Goal: Check status: Check status

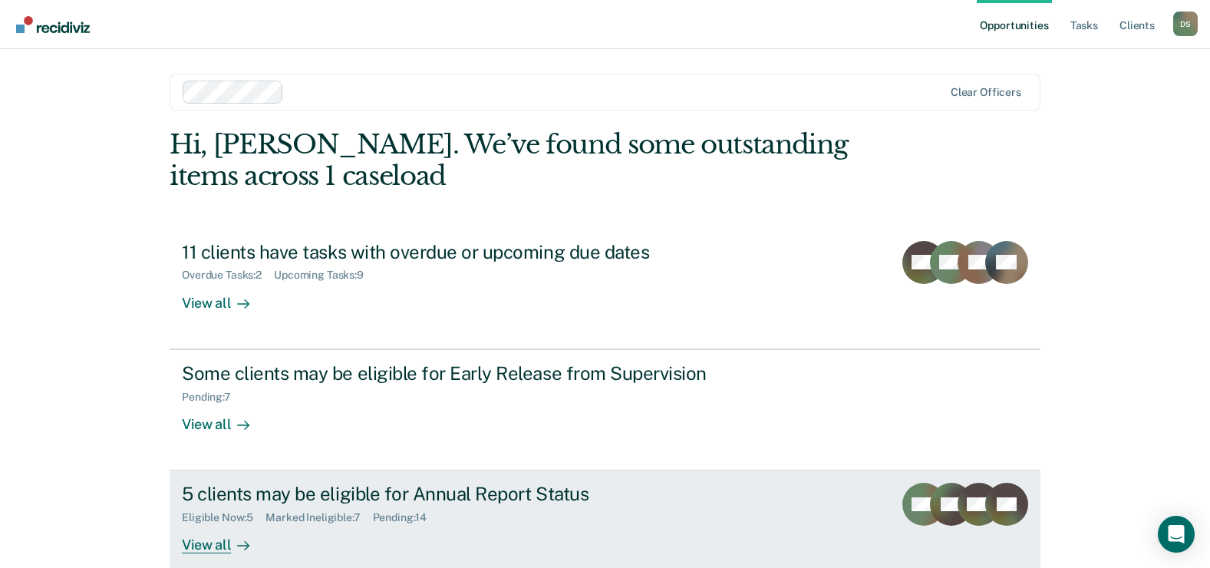
click at [355, 492] on div "5 clients may be eligible for Annual Report Status" at bounding box center [451, 494] width 539 height 22
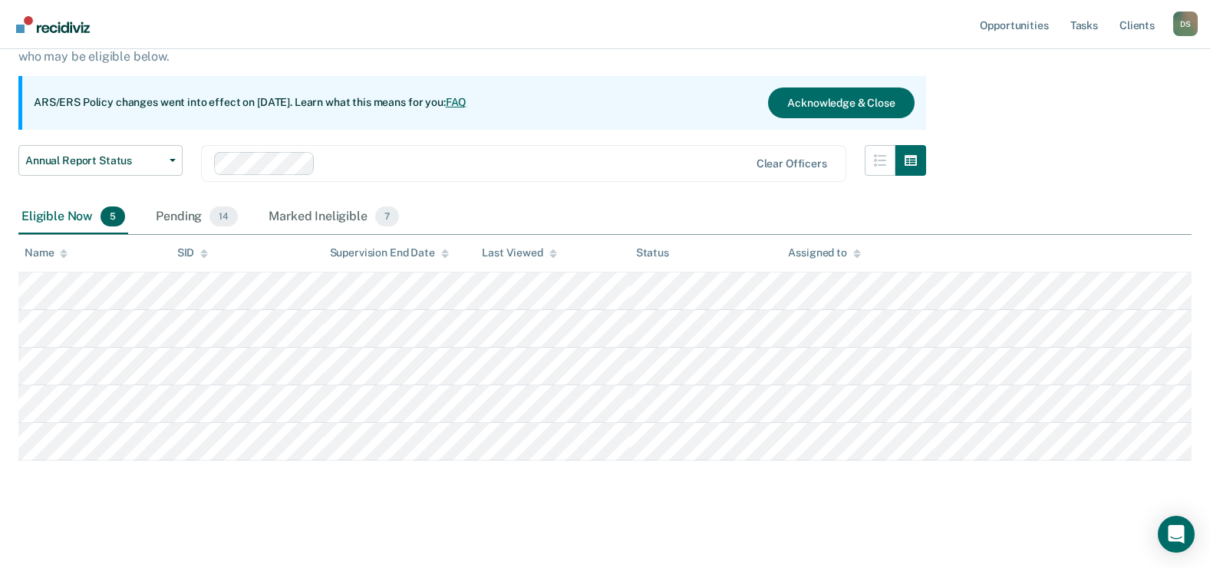
scroll to position [118, 0]
